Goal: Find specific page/section: Find specific page/section

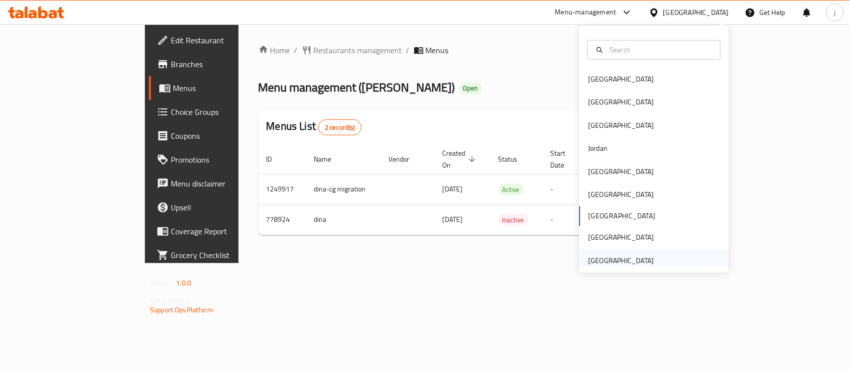
click at [600, 264] on div "United Arab Emirates" at bounding box center [621, 260] width 66 height 11
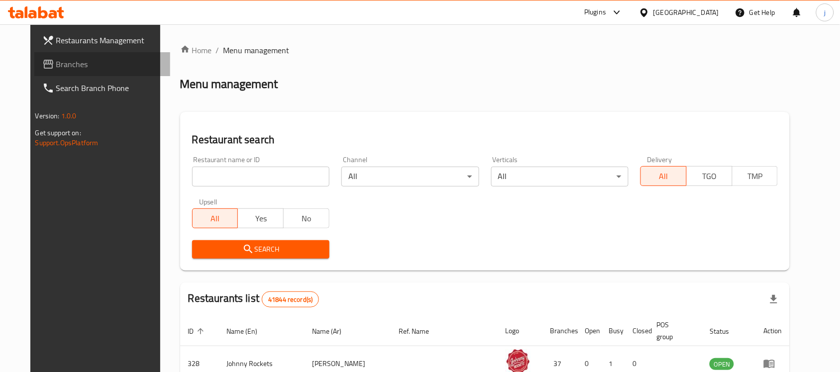
click at [56, 65] on span "Branches" at bounding box center [109, 64] width 107 height 12
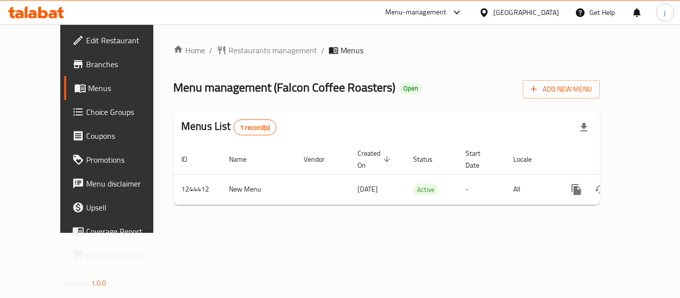
click at [516, 10] on div "[GEOGRAPHIC_DATA]" at bounding box center [526, 12] width 66 height 11
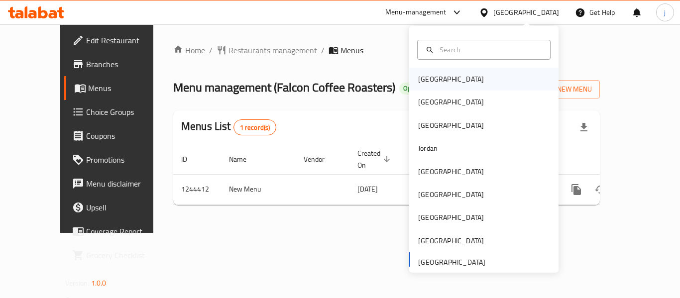
click at [426, 81] on div "[GEOGRAPHIC_DATA]" at bounding box center [451, 79] width 66 height 11
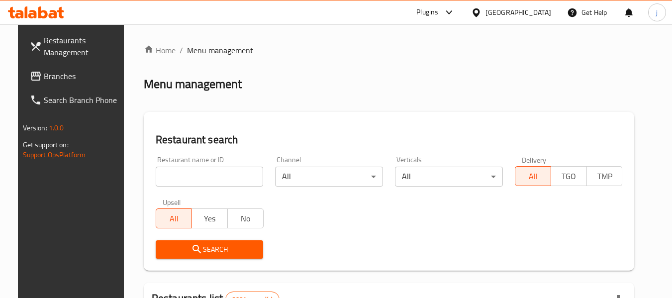
click at [44, 73] on span "Branches" at bounding box center [83, 76] width 79 height 12
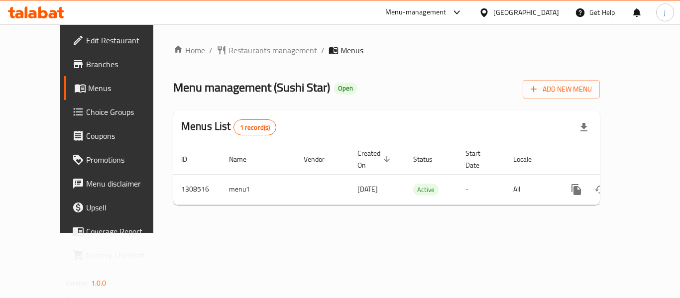
click at [64, 121] on link "Choice Groups" at bounding box center [119, 112] width 110 height 24
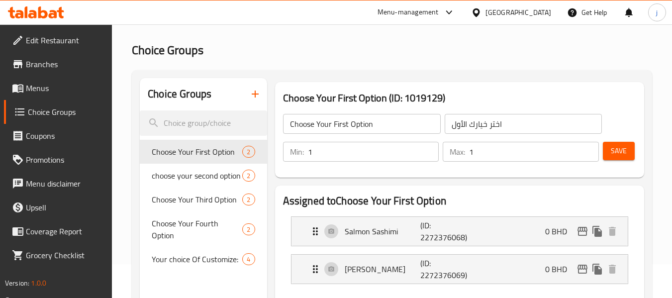
scroll to position [100, 0]
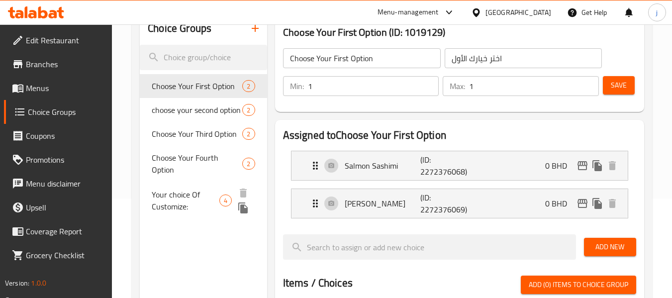
click at [162, 190] on span "Your choice Of Customize:" at bounding box center [186, 201] width 68 height 24
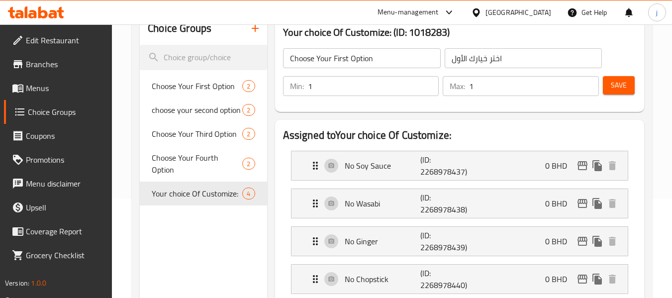
type input "Your choice Of Customize:"
type input "اختيارك للتخصيص:"
type input "0"
type input "4"
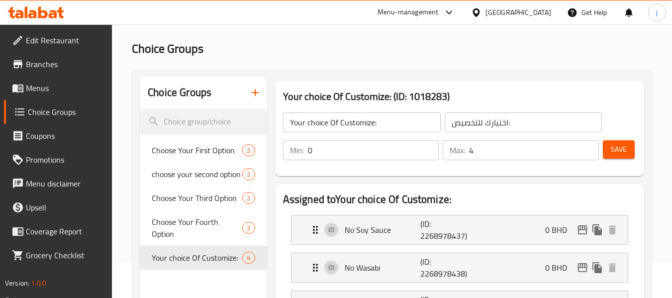
scroll to position [0, 0]
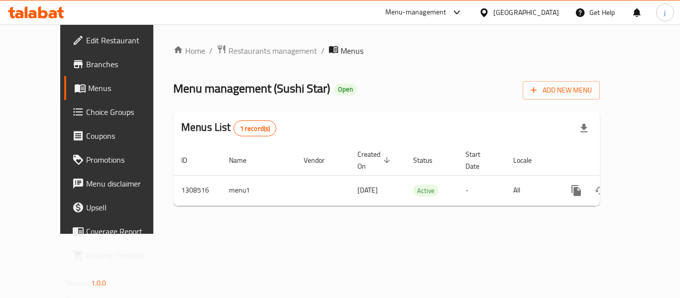
click at [546, 17] on div "[GEOGRAPHIC_DATA]" at bounding box center [526, 12] width 66 height 11
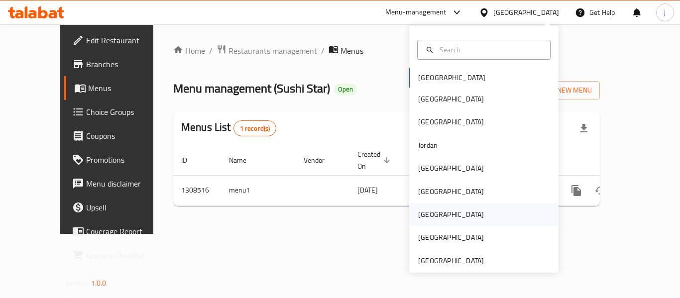
click at [425, 213] on div "[GEOGRAPHIC_DATA]" at bounding box center [451, 214] width 66 height 11
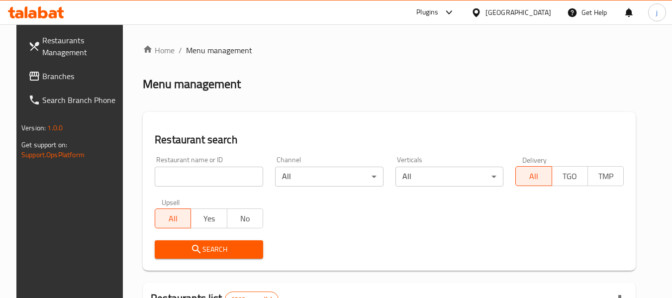
click at [62, 78] on span "Branches" at bounding box center [81, 76] width 79 height 12
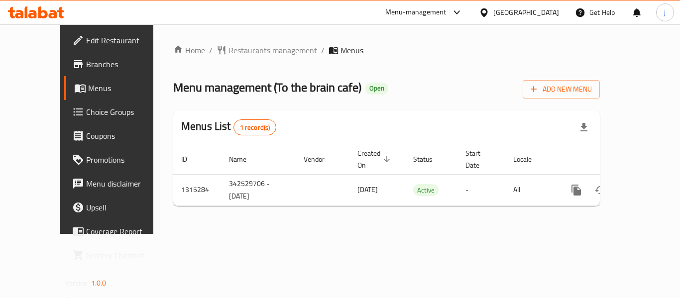
click at [493, 12] on div at bounding box center [486, 12] width 14 height 11
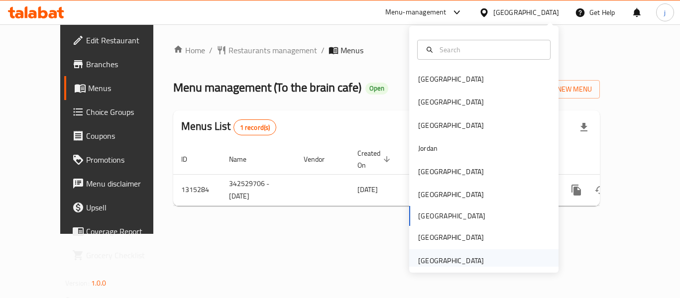
click at [439, 261] on div "[GEOGRAPHIC_DATA]" at bounding box center [451, 260] width 66 height 11
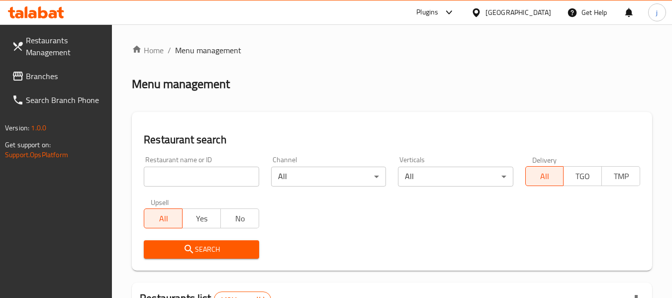
click at [65, 67] on link "Branches" at bounding box center [58, 76] width 109 height 24
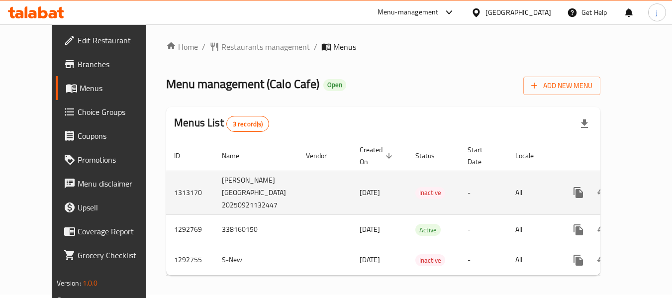
scroll to position [10, 0]
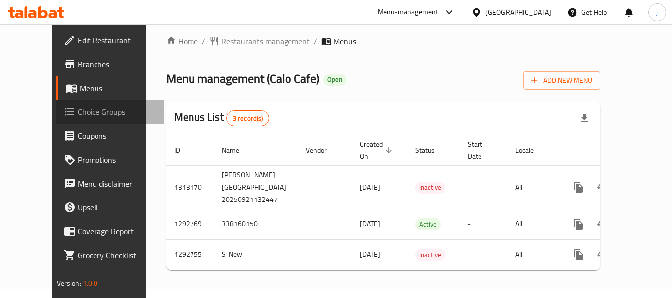
click at [78, 116] on span "Choice Groups" at bounding box center [117, 112] width 79 height 12
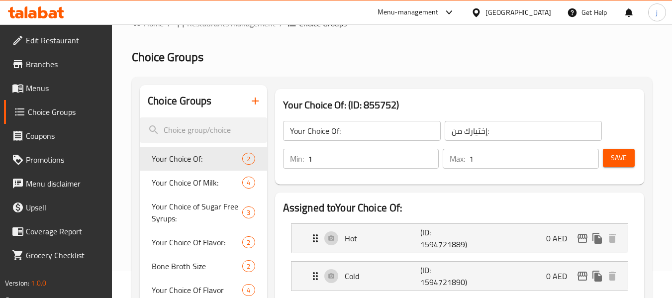
scroll to position [100, 0]
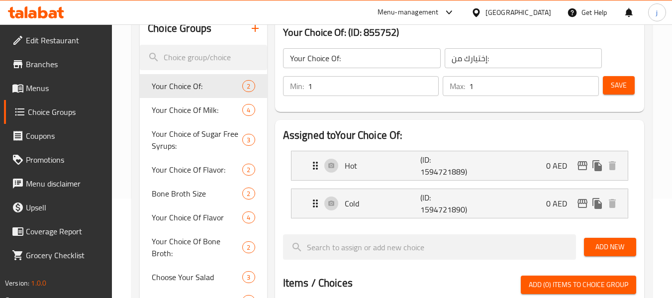
click at [512, 8] on div "[GEOGRAPHIC_DATA]" at bounding box center [519, 12] width 66 height 11
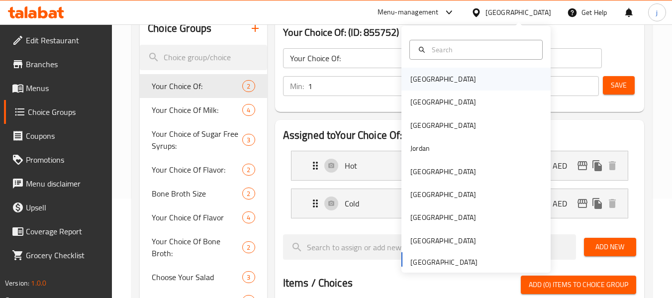
click at [411, 82] on div "Bahrain" at bounding box center [444, 79] width 66 height 11
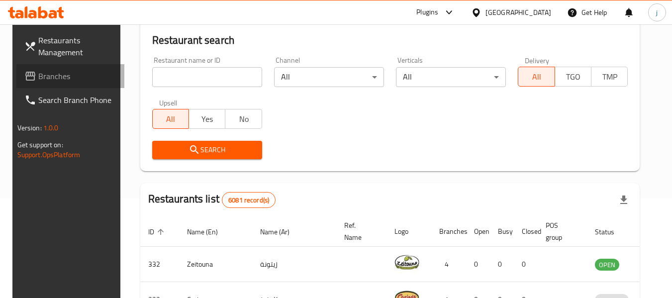
click at [79, 73] on span "Branches" at bounding box center [77, 76] width 79 height 12
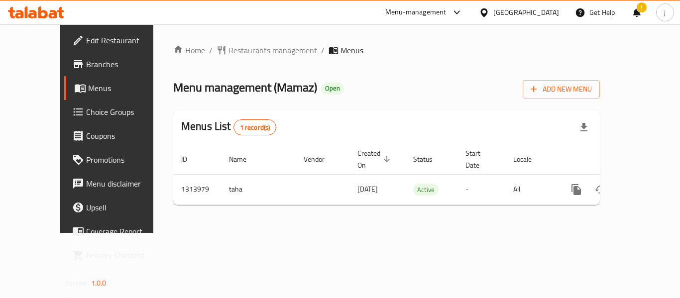
click at [489, 12] on icon at bounding box center [484, 12] width 10 height 10
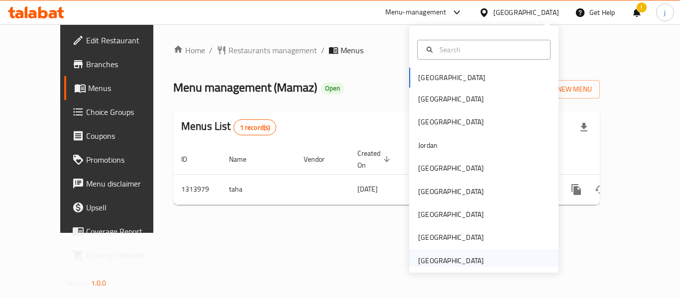
click at [459, 257] on div "[GEOGRAPHIC_DATA]" at bounding box center [451, 260] width 66 height 11
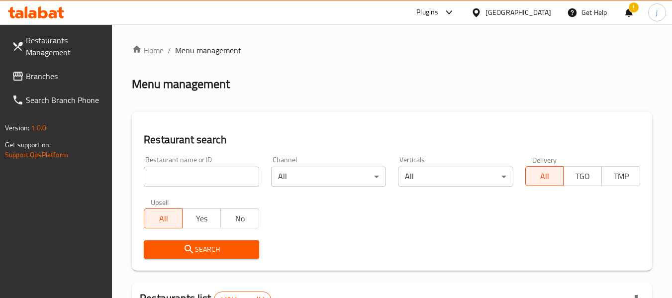
drag, startPoint x: 63, startPoint y: 74, endPoint x: 12, endPoint y: 74, distance: 50.3
click at [63, 74] on span "Branches" at bounding box center [65, 76] width 79 height 12
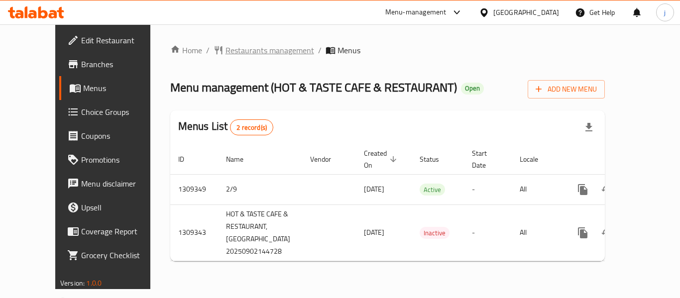
click at [225, 45] on span "Restaurants management" at bounding box center [269, 50] width 89 height 12
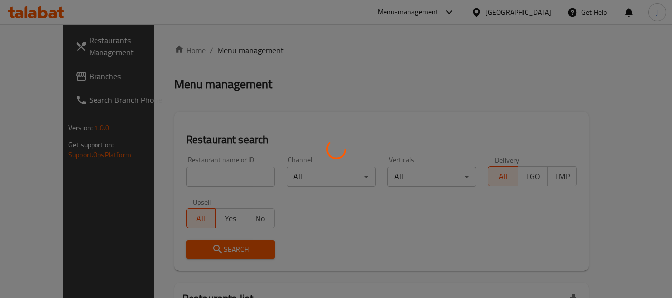
click at [74, 78] on div at bounding box center [336, 149] width 672 height 298
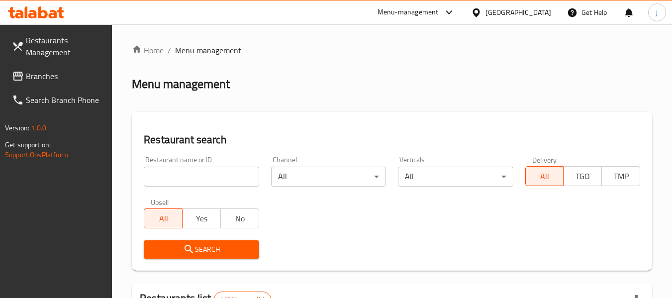
click at [50, 80] on span "Branches" at bounding box center [65, 76] width 79 height 12
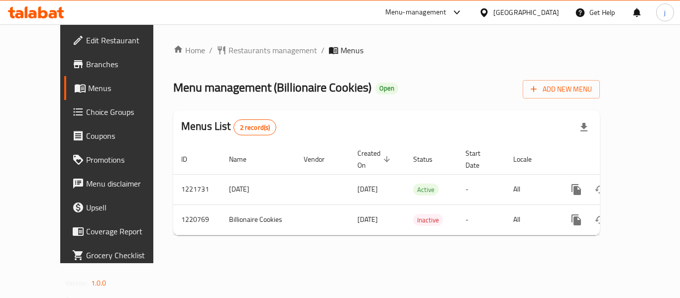
click at [496, 10] on div "United Arab Emirates" at bounding box center [526, 12] width 66 height 11
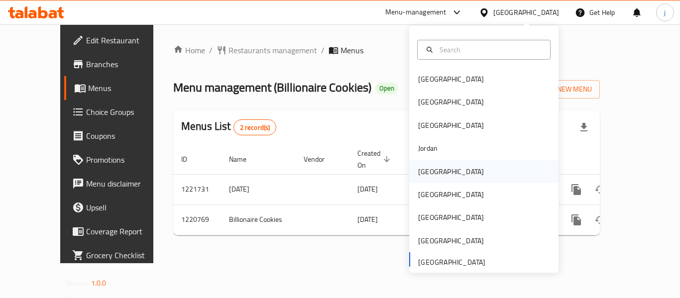
click at [428, 170] on div "Kuwait" at bounding box center [451, 171] width 66 height 11
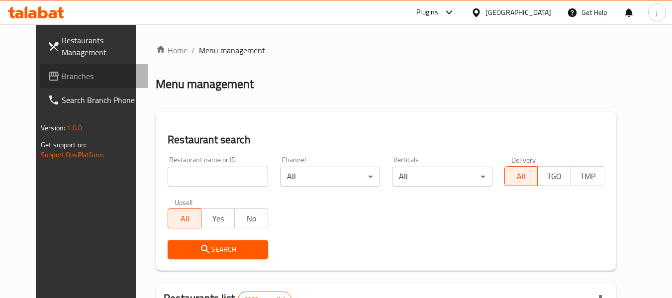
click at [49, 74] on icon at bounding box center [54, 76] width 10 height 9
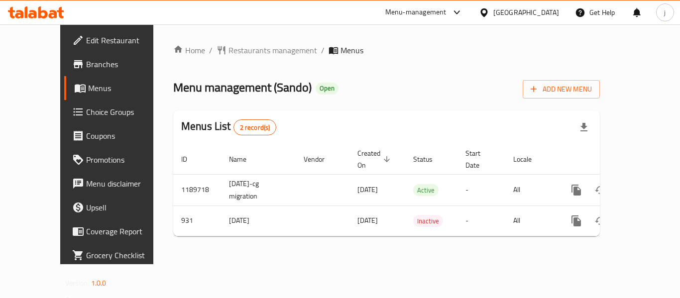
click at [489, 11] on icon at bounding box center [484, 12] width 10 height 10
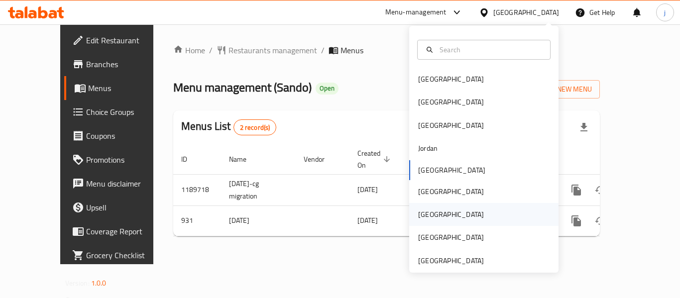
click at [447, 214] on div "[GEOGRAPHIC_DATA]" at bounding box center [483, 214] width 149 height 23
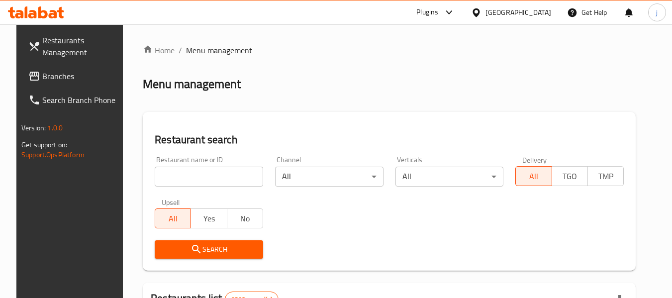
click at [50, 73] on span "Branches" at bounding box center [81, 76] width 79 height 12
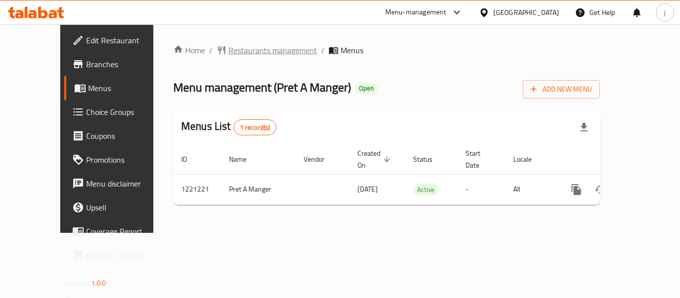
click at [228, 53] on span "Restaurants management" at bounding box center [272, 50] width 89 height 12
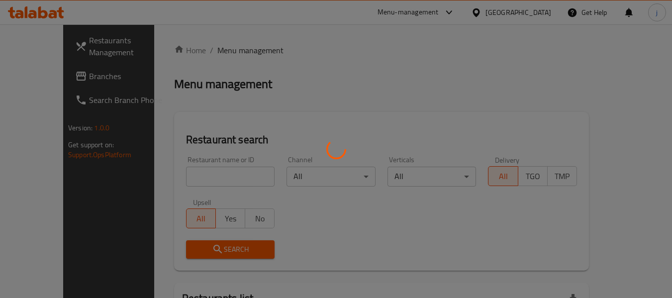
click at [56, 72] on div at bounding box center [336, 149] width 672 height 298
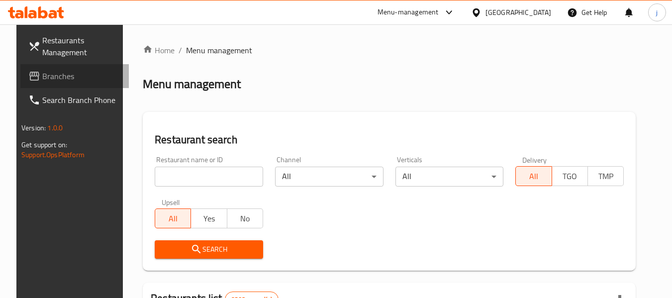
click at [56, 72] on span "Branches" at bounding box center [81, 76] width 79 height 12
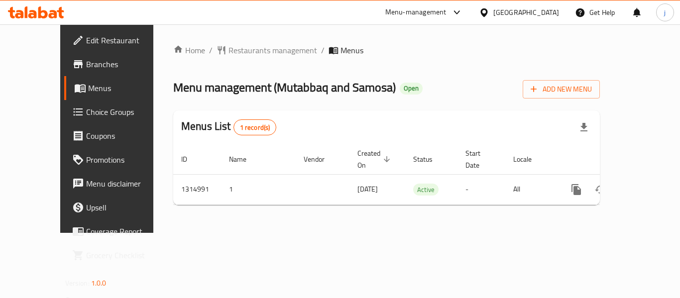
click at [487, 13] on icon at bounding box center [483, 12] width 7 height 8
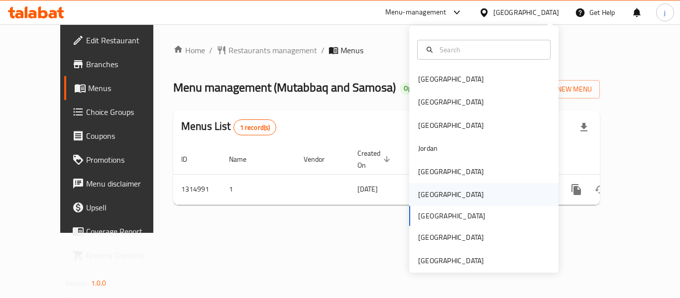
click at [441, 198] on div "[GEOGRAPHIC_DATA]" at bounding box center [483, 194] width 149 height 23
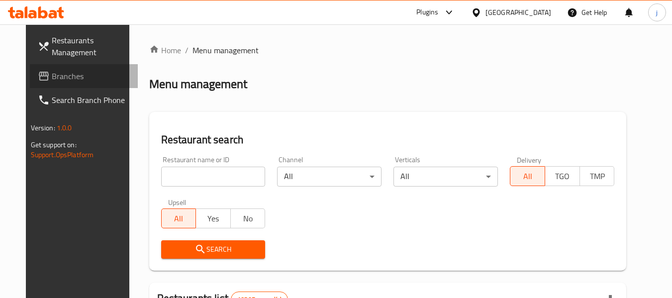
click at [52, 76] on span "Branches" at bounding box center [91, 76] width 79 height 12
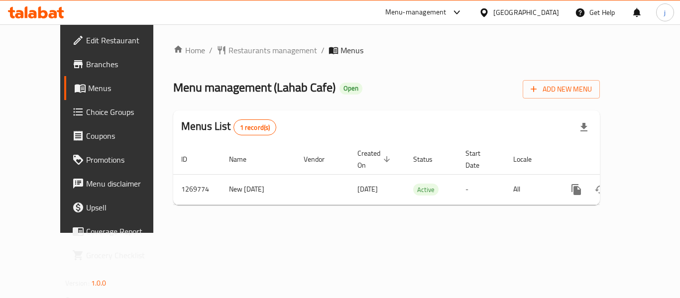
click at [487, 14] on icon at bounding box center [483, 12] width 7 height 8
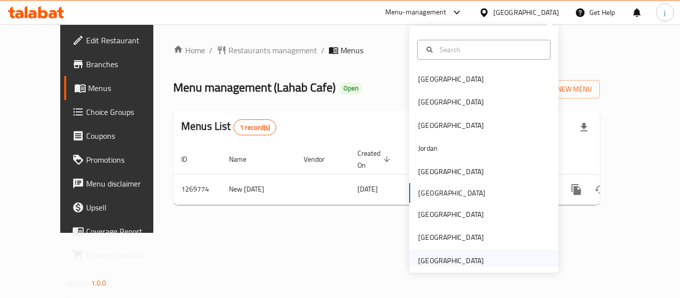
click at [444, 260] on div "[GEOGRAPHIC_DATA]" at bounding box center [451, 260] width 66 height 11
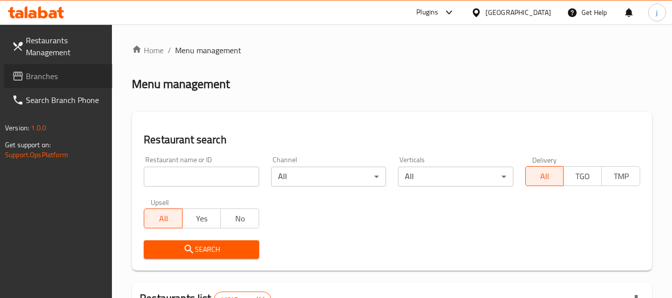
click at [59, 81] on span "Branches" at bounding box center [65, 76] width 79 height 12
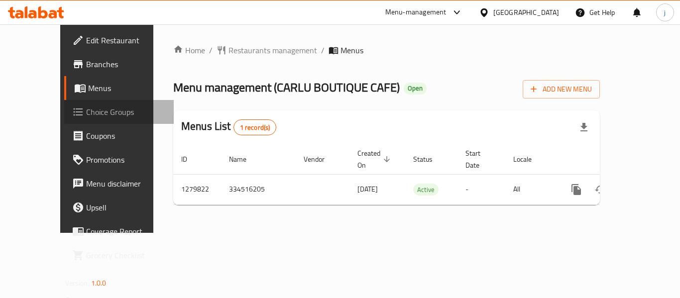
click at [86, 115] on span "Choice Groups" at bounding box center [126, 112] width 80 height 12
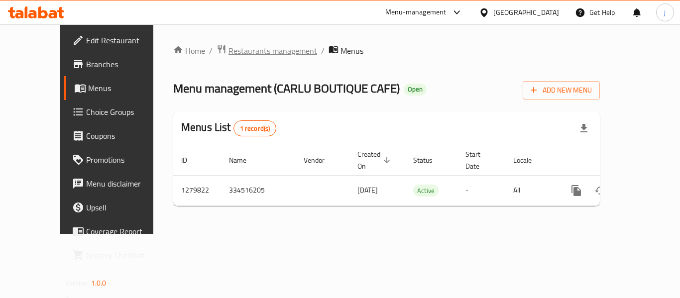
click at [228, 50] on span "Restaurants management" at bounding box center [272, 51] width 89 height 12
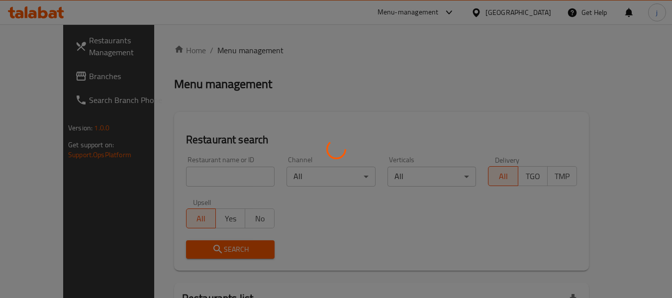
click at [40, 75] on div at bounding box center [336, 149] width 672 height 298
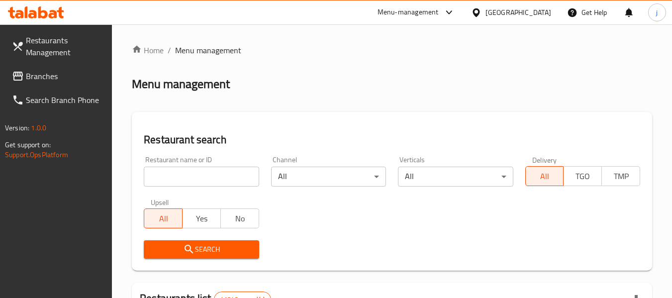
drag, startPoint x: 40, startPoint y: 75, endPoint x: 31, endPoint y: 77, distance: 8.6
click at [40, 75] on span "Branches" at bounding box center [65, 76] width 79 height 12
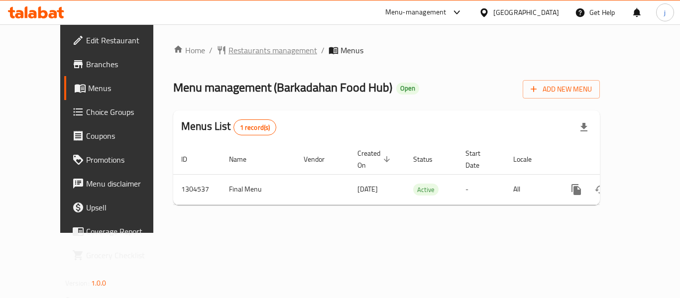
click at [228, 47] on span "Restaurants management" at bounding box center [272, 50] width 89 height 12
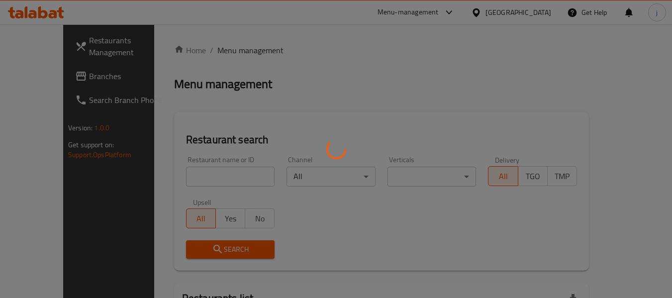
click at [71, 71] on div at bounding box center [336, 149] width 672 height 298
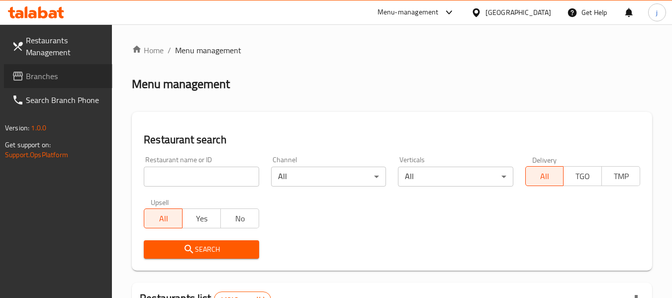
click at [71, 71] on span "Branches" at bounding box center [65, 76] width 79 height 12
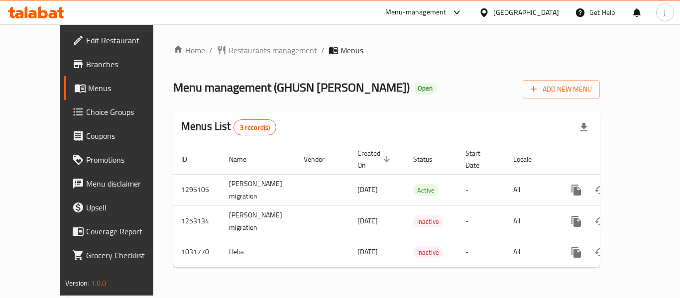
click at [228, 49] on span "Restaurants management" at bounding box center [272, 50] width 89 height 12
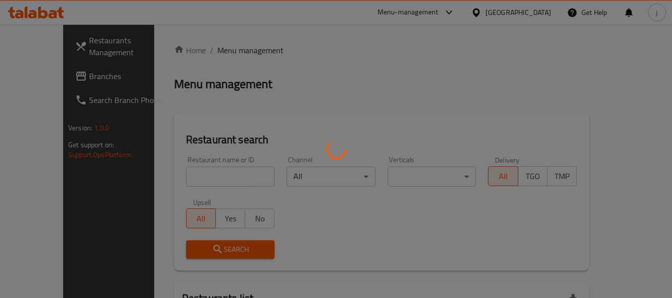
click at [40, 74] on div at bounding box center [336, 149] width 672 height 298
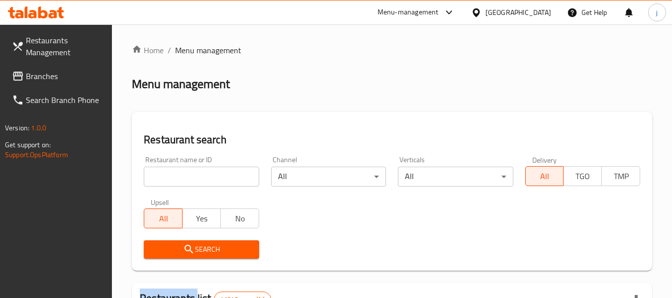
click at [40, 74] on span "Branches" at bounding box center [65, 76] width 79 height 12
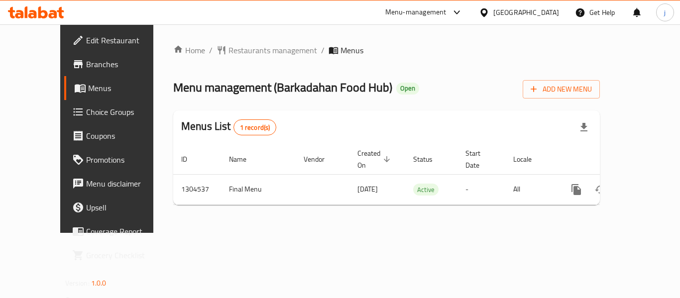
click at [511, 10] on div "[GEOGRAPHIC_DATA]" at bounding box center [526, 12] width 66 height 11
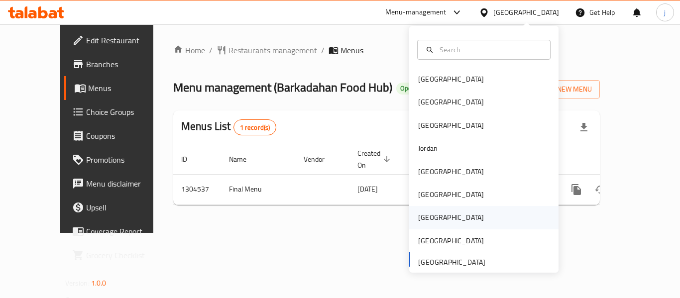
click at [418, 216] on div "[GEOGRAPHIC_DATA]" at bounding box center [451, 217] width 66 height 11
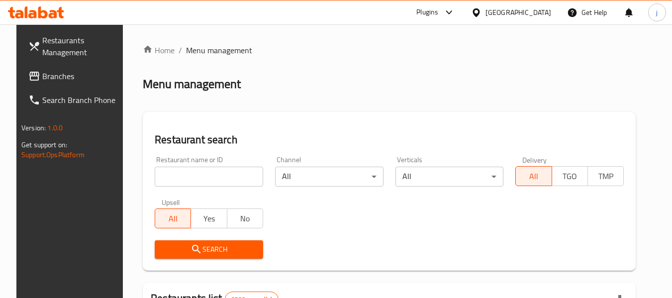
drag, startPoint x: 53, startPoint y: 72, endPoint x: 46, endPoint y: 72, distance: 7.0
click at [53, 72] on span "Branches" at bounding box center [81, 76] width 79 height 12
